Goal: Task Accomplishment & Management: Complete application form

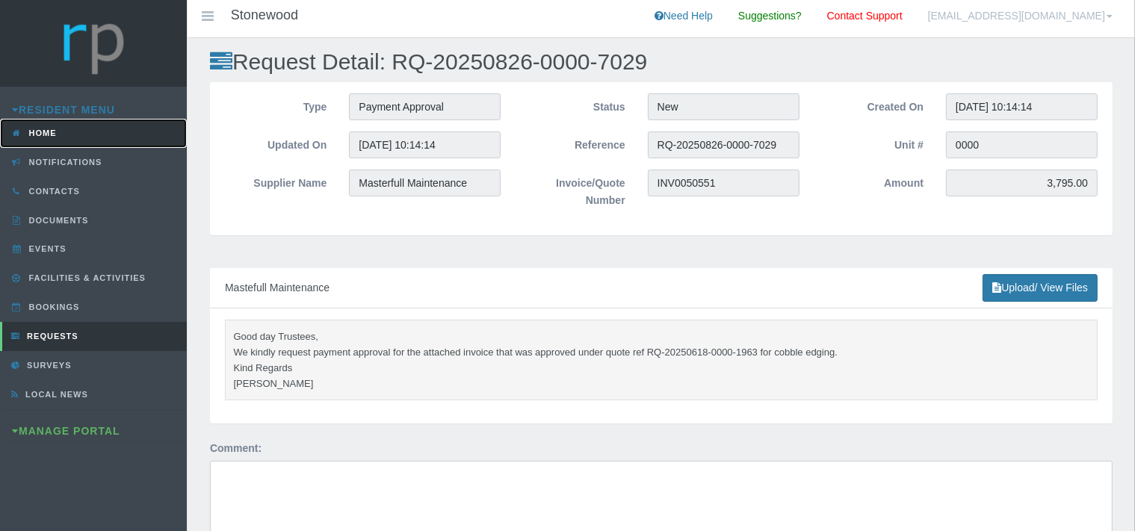
click at [50, 128] on link "Home" at bounding box center [93, 133] width 187 height 29
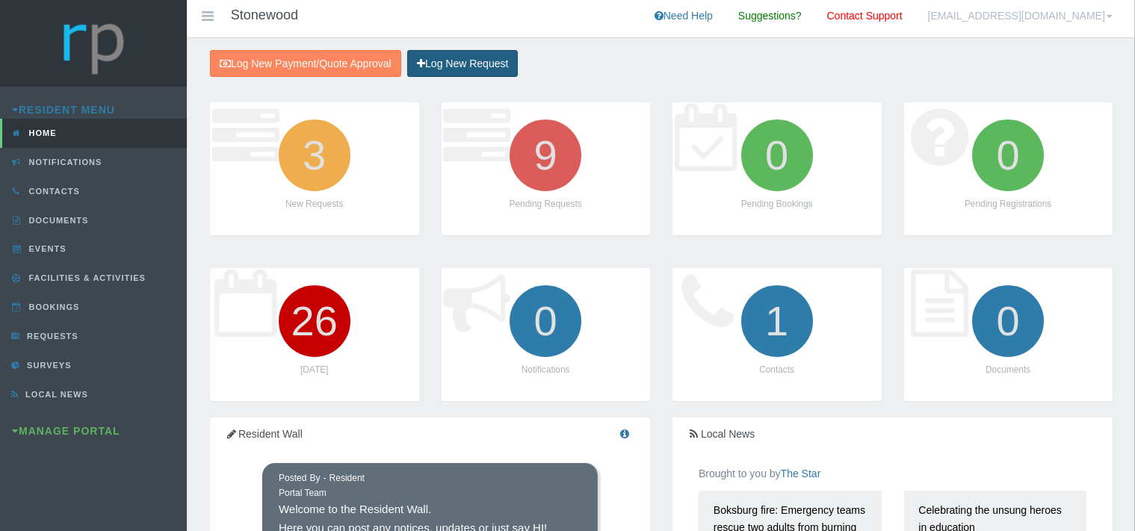
click at [456, 63] on link "Log New Request" at bounding box center [462, 64] width 111 height 28
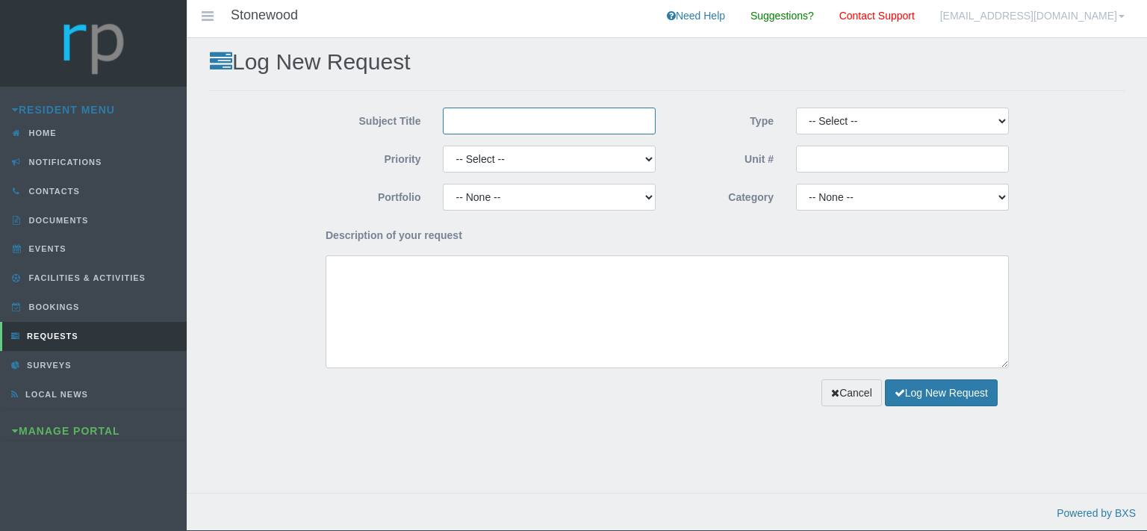
click at [506, 124] on input "Subject Title" at bounding box center [549, 121] width 213 height 27
type input "Paint Emporium"
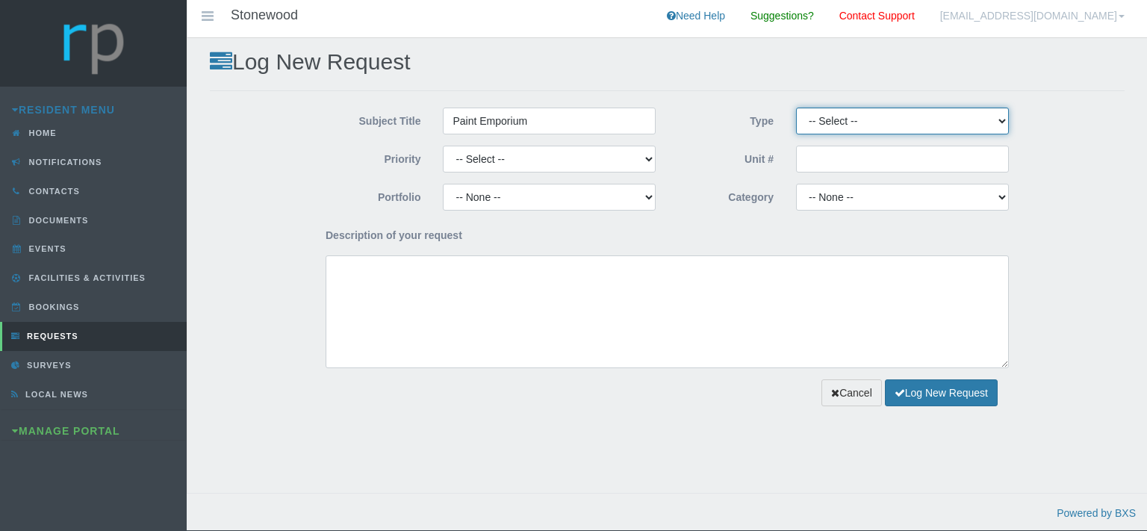
click at [796, 108] on select "-- Select -- Complaint Compliment Enquiry Request for maintenance Other (not li…" at bounding box center [902, 121] width 213 height 27
select select "QUOTE"
click option "Quote Approval" at bounding box center [0, 0] width 0 height 0
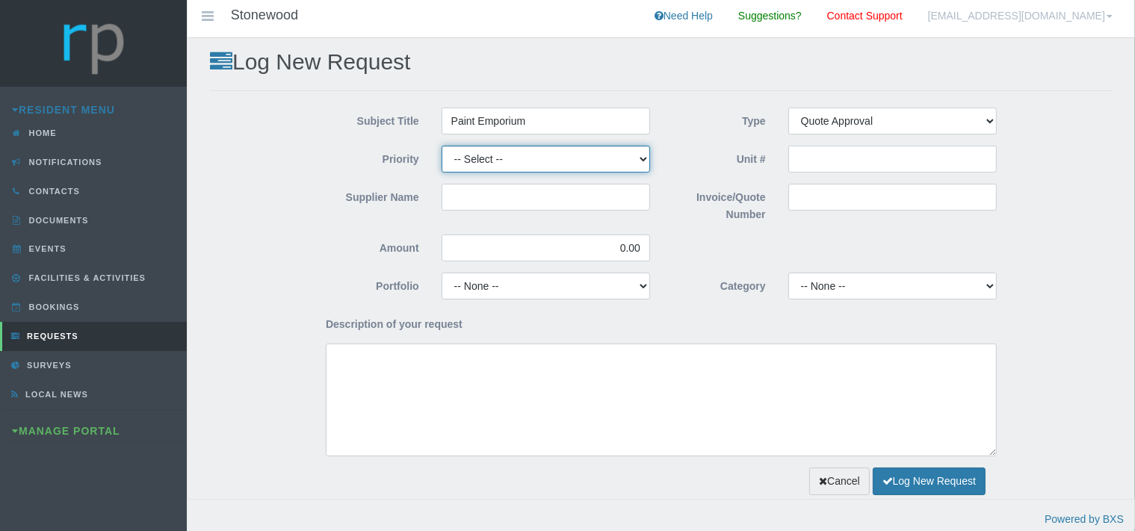
click at [441, 146] on select "-- Select -- High Low Normal" at bounding box center [545, 159] width 208 height 27
select select "LOW"
click option "Low" at bounding box center [0, 0] width 0 height 0
click at [505, 190] on input "Supplier Name" at bounding box center [545, 197] width 208 height 27
type input "Paint Emporium"
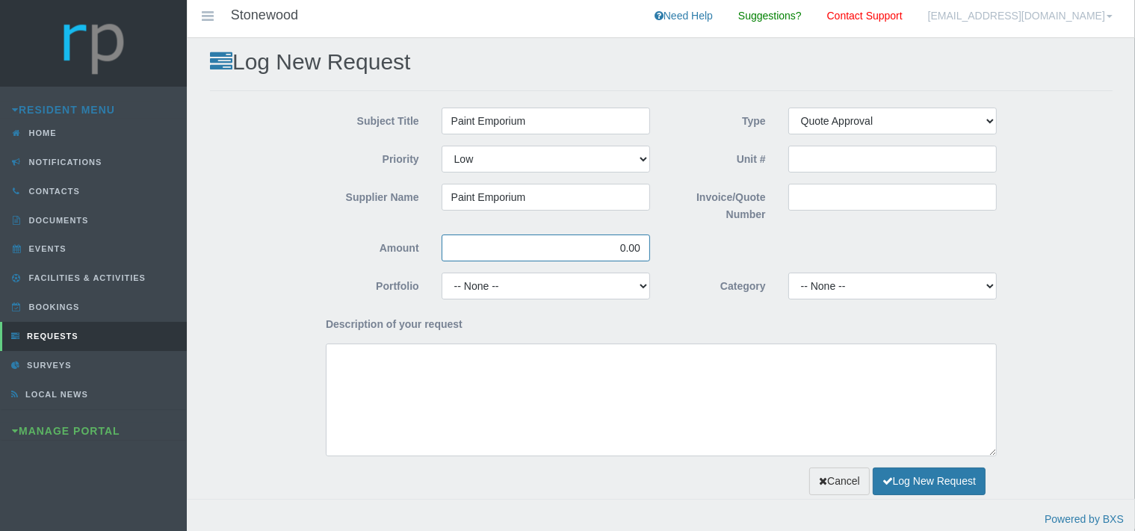
drag, startPoint x: 641, startPoint y: 248, endPoint x: 620, endPoint y: 250, distance: 21.0
click at [620, 250] on input "0.00" at bounding box center [545, 248] width 208 height 27
type input "1,064.50"
click at [832, 200] on input "Invoice/Quote Number" at bounding box center [892, 197] width 208 height 27
click at [824, 196] on input "QUO" at bounding box center [892, 197] width 208 height 27
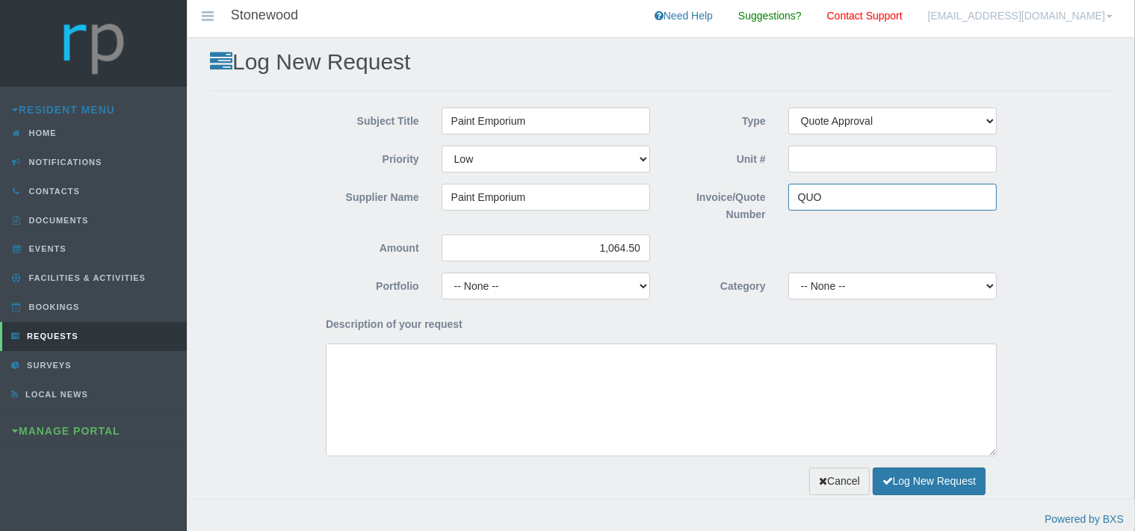
paste input "108644"
type input "QUO108644"
click at [441, 273] on select "-- None -- Chairperson Communication Estate Manager Finance Gardens Maintenance…" at bounding box center [545, 286] width 208 height 27
select select "FINANCE"
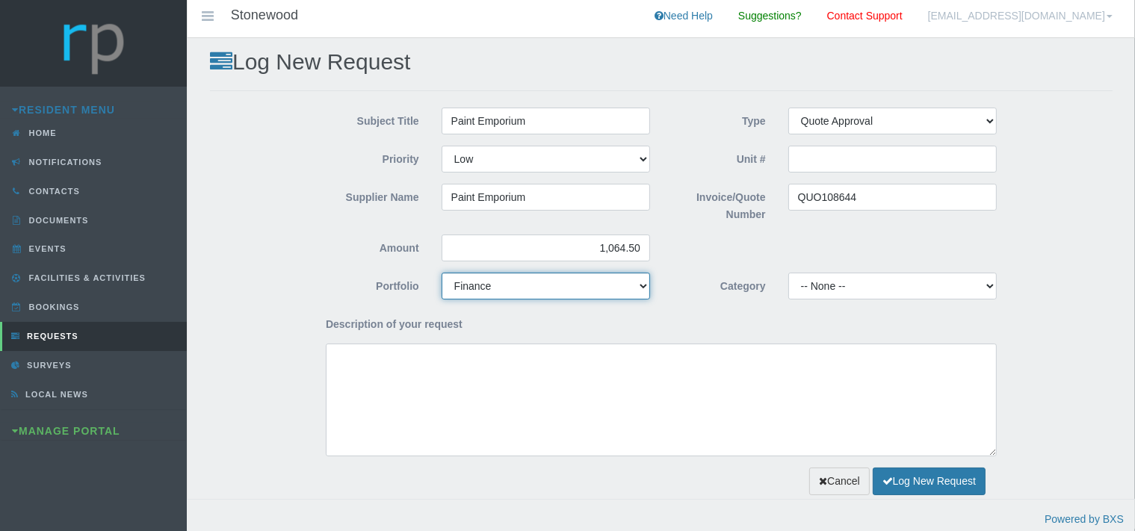
click option "Finance" at bounding box center [0, 0] width 0 height 0
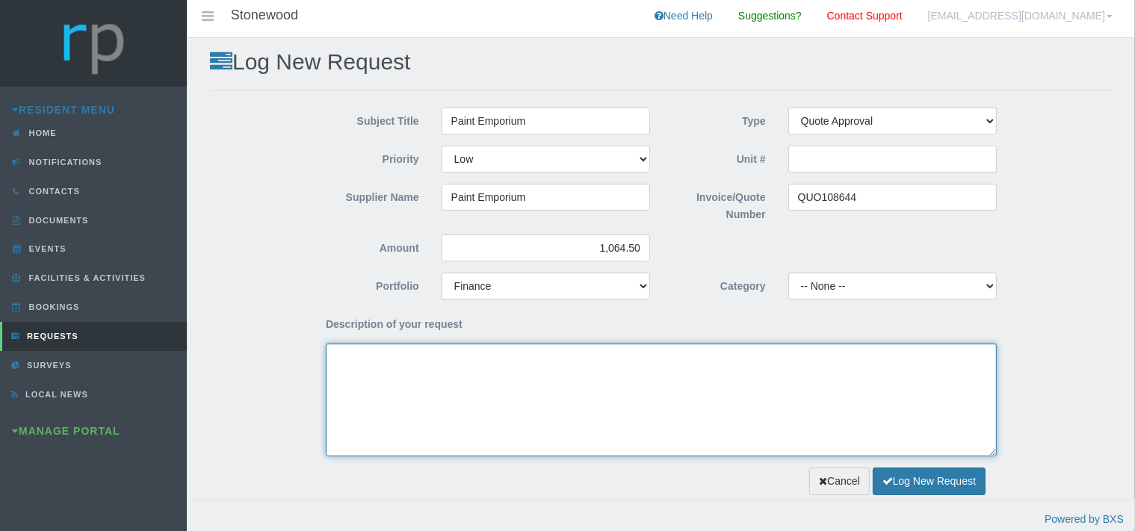
click at [471, 385] on textarea "Description of your request" at bounding box center [661, 400] width 671 height 113
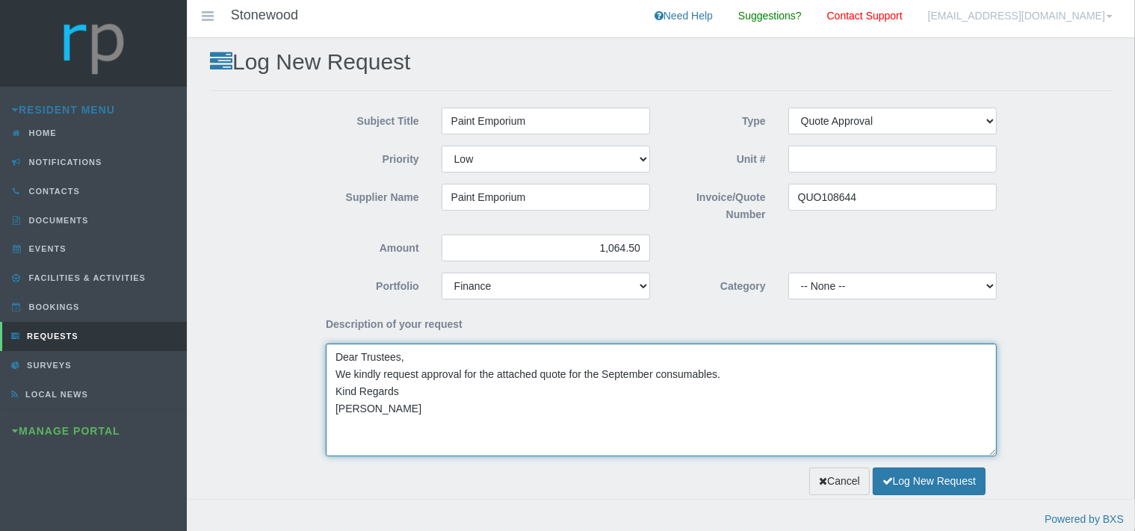
type textarea "Dear Trustees, We kindly request approval for the attached quote for the Septem…"
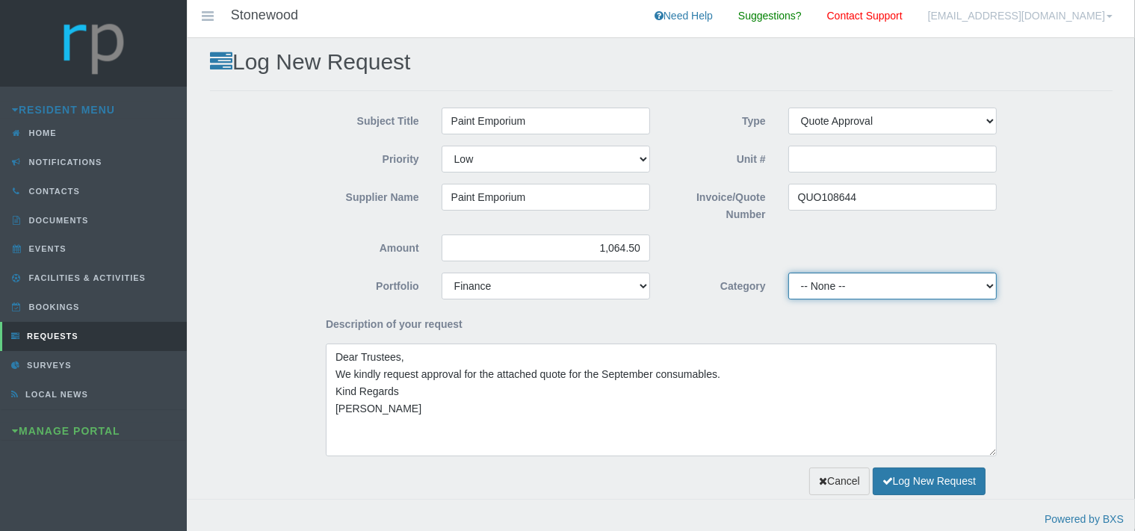
click at [788, 273] on select "-- None -- 10 YMP - Borehole 10 YMP - Fire Equipment 10 YMP - Garden upgrades 1…" at bounding box center [892, 286] width 208 height 27
select select "47cba19c-23cf-45a9-a25d-f98a2e8b02b4"
click option "Admin Levy Consumables" at bounding box center [0, 0] width 0 height 0
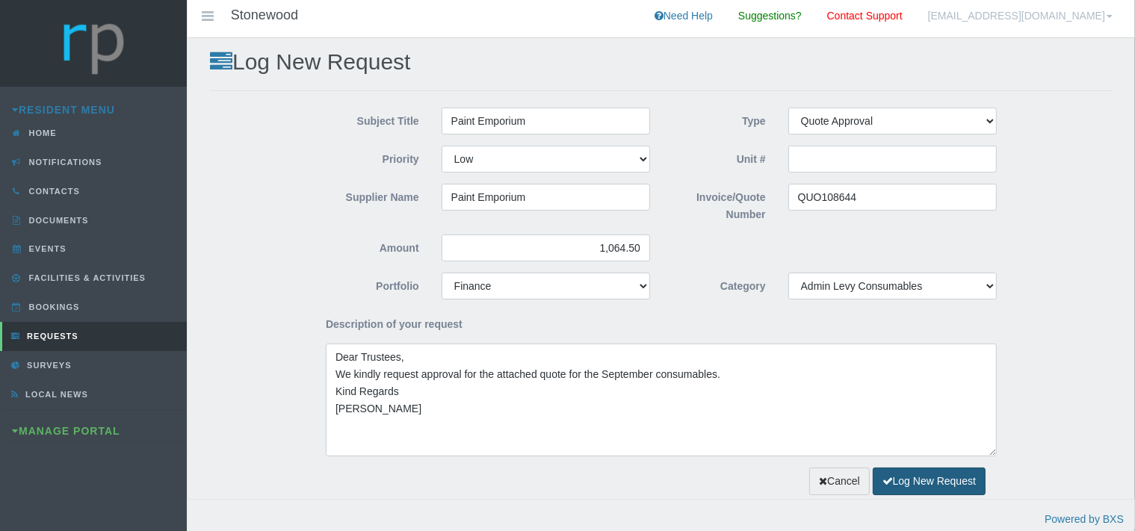
click at [922, 483] on button "Log New Request" at bounding box center [929, 482] width 113 height 28
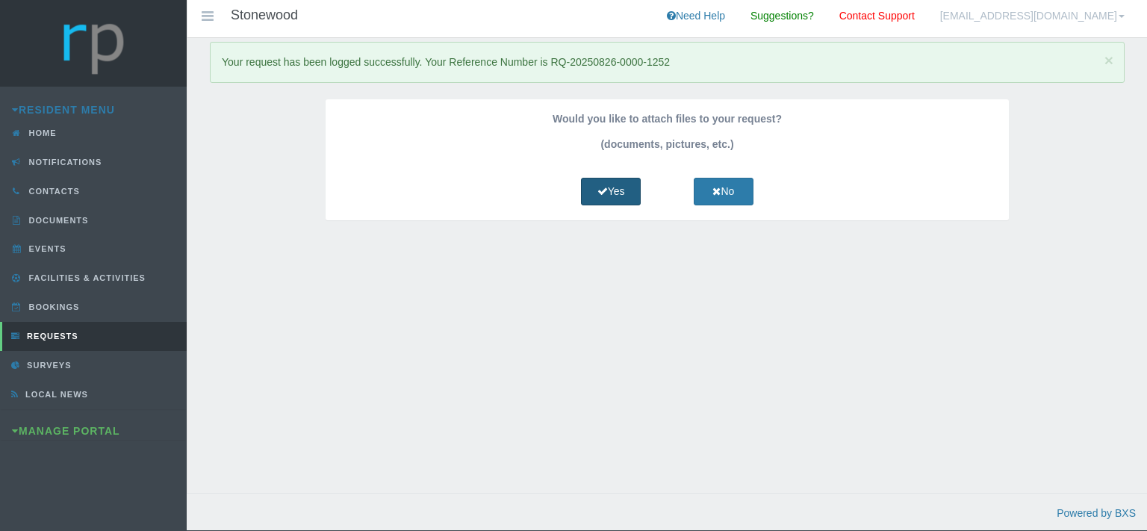
click at [601, 190] on icon at bounding box center [603, 191] width 10 height 10
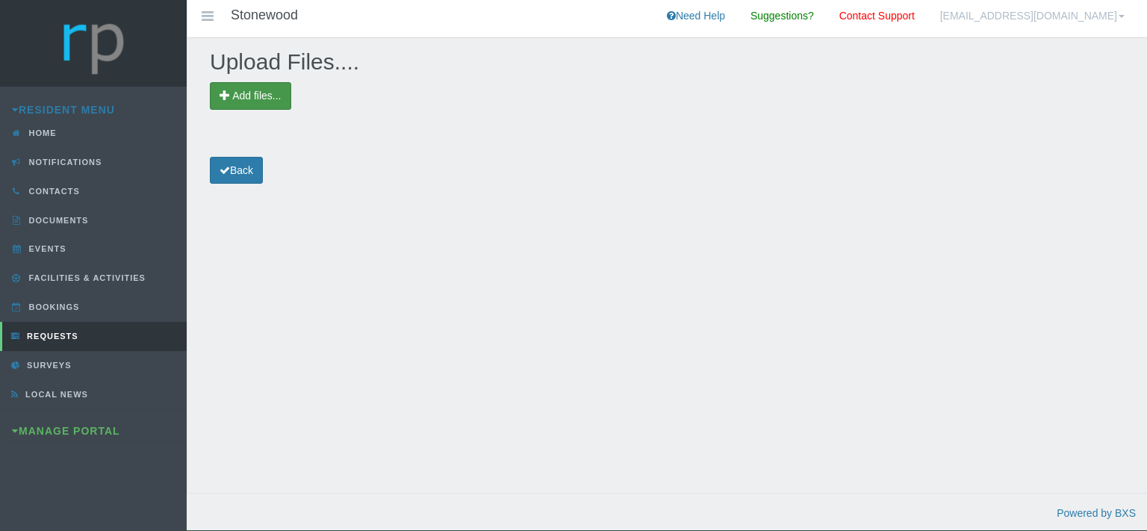
click at [277, 94] on span "Add files..." at bounding box center [256, 96] width 49 height 12
